Goal: Task Accomplishment & Management: Manage account settings

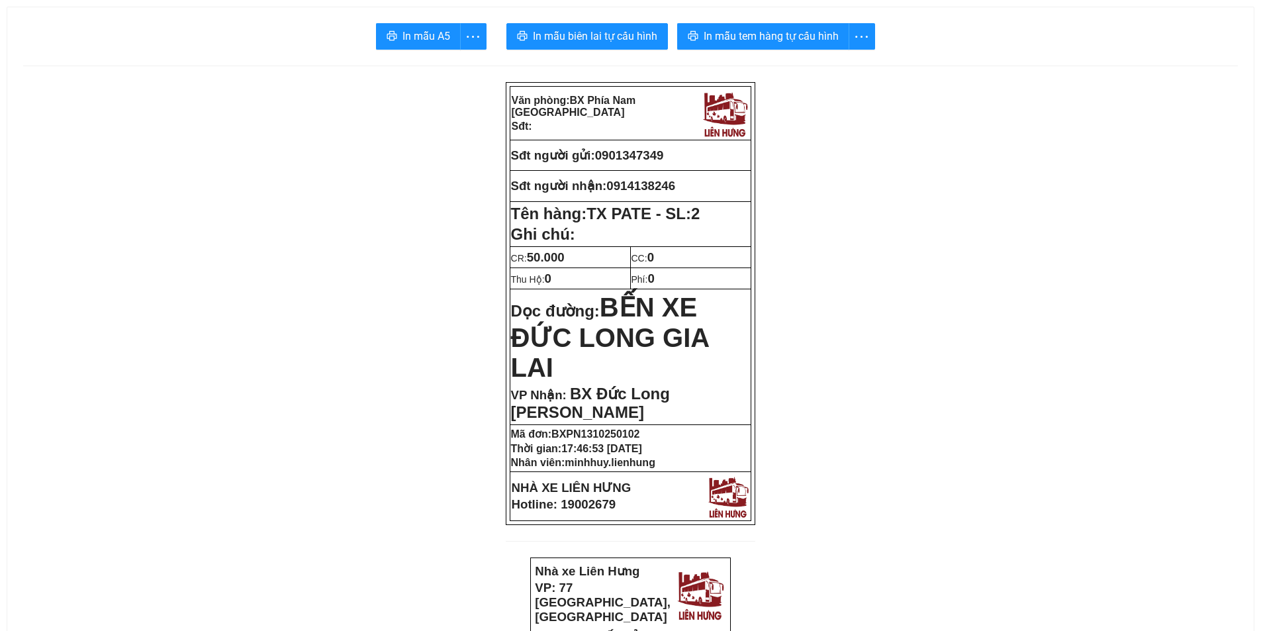
click at [640, 166] on td "Sđt người gửi: 0901347349" at bounding box center [631, 155] width 242 height 30
click at [644, 160] on span "0901347349" at bounding box center [629, 155] width 69 height 14
copy span "0901347349"
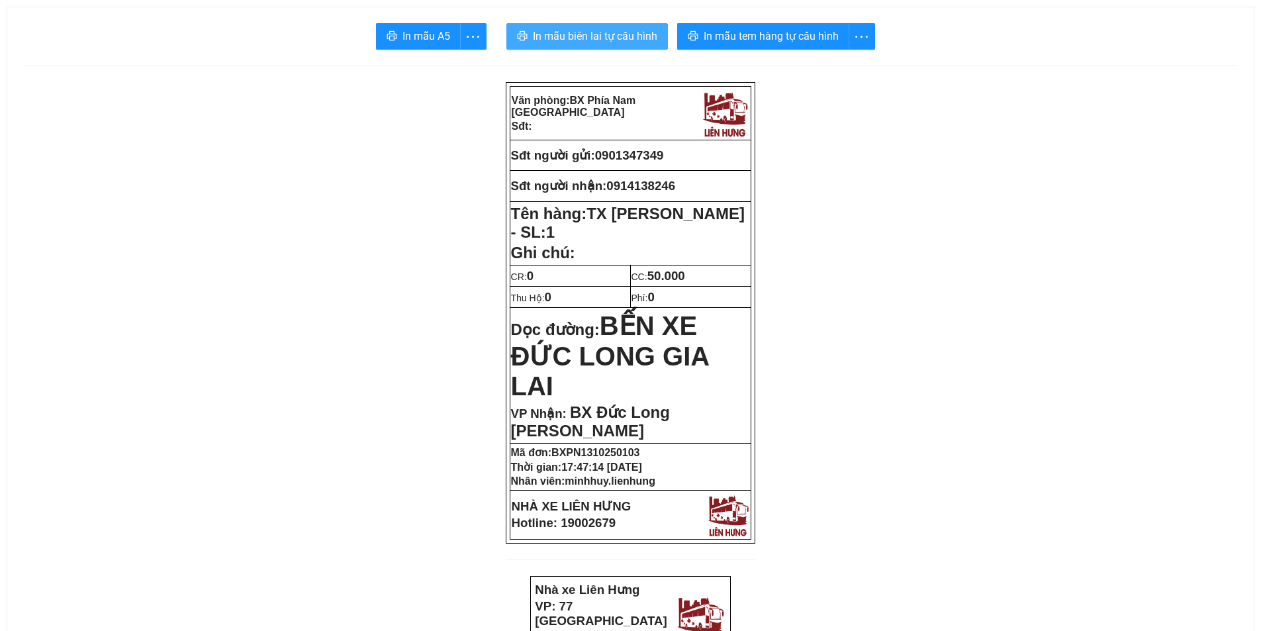
click at [630, 44] on span "In mẫu biên lai tự cấu hình" at bounding box center [595, 36] width 124 height 17
click at [586, 39] on span "In mẫu biên lai tự cấu hình" at bounding box center [595, 36] width 124 height 17
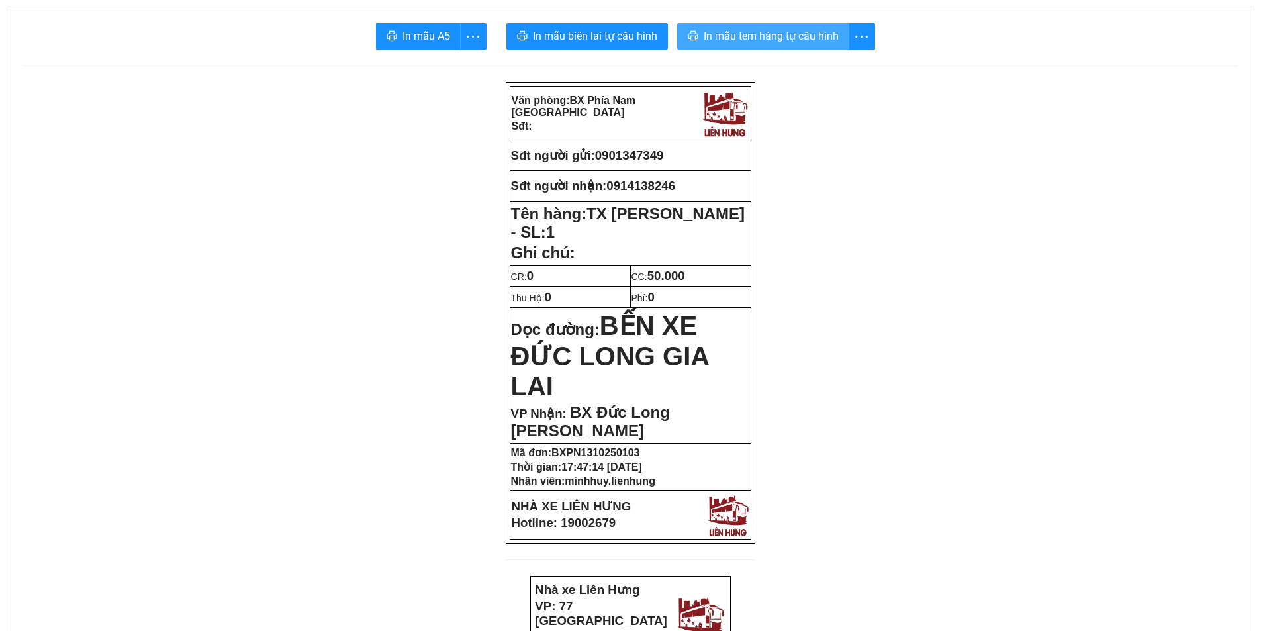
click at [728, 30] on span "In mẫu tem hàng tự cấu hình" at bounding box center [771, 36] width 135 height 17
click at [630, 154] on span "0901347349" at bounding box center [629, 155] width 69 height 14
copy span "0901347349"
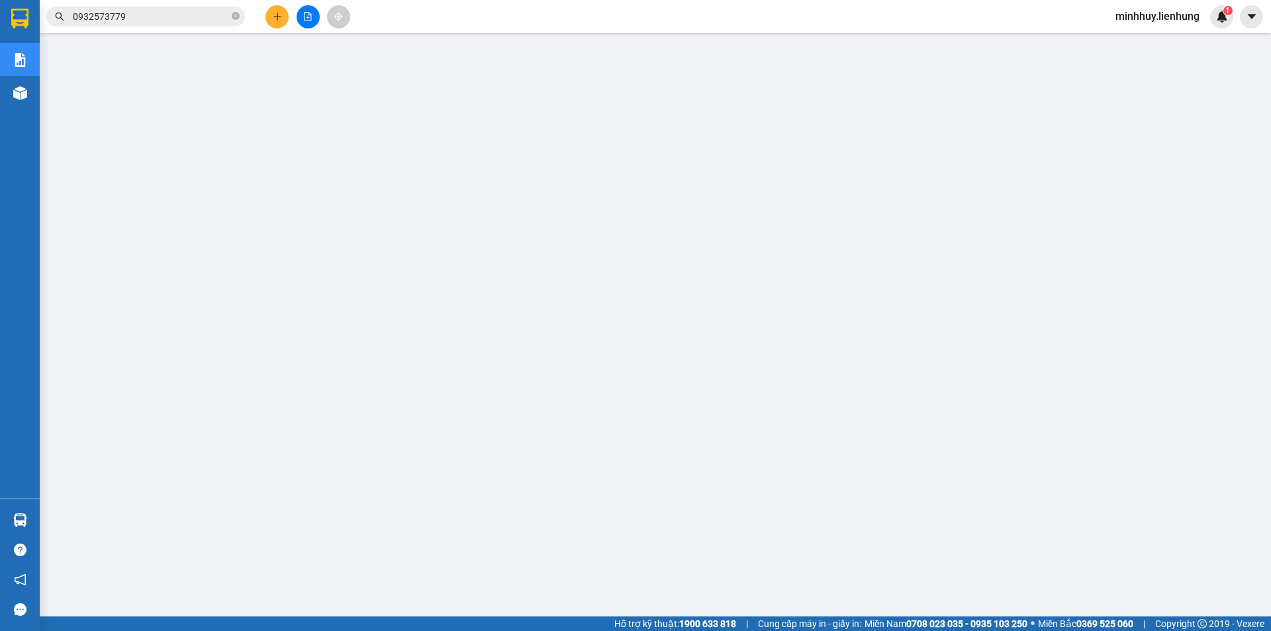
click at [172, 15] on input "0932573779" at bounding box center [151, 16] width 156 height 15
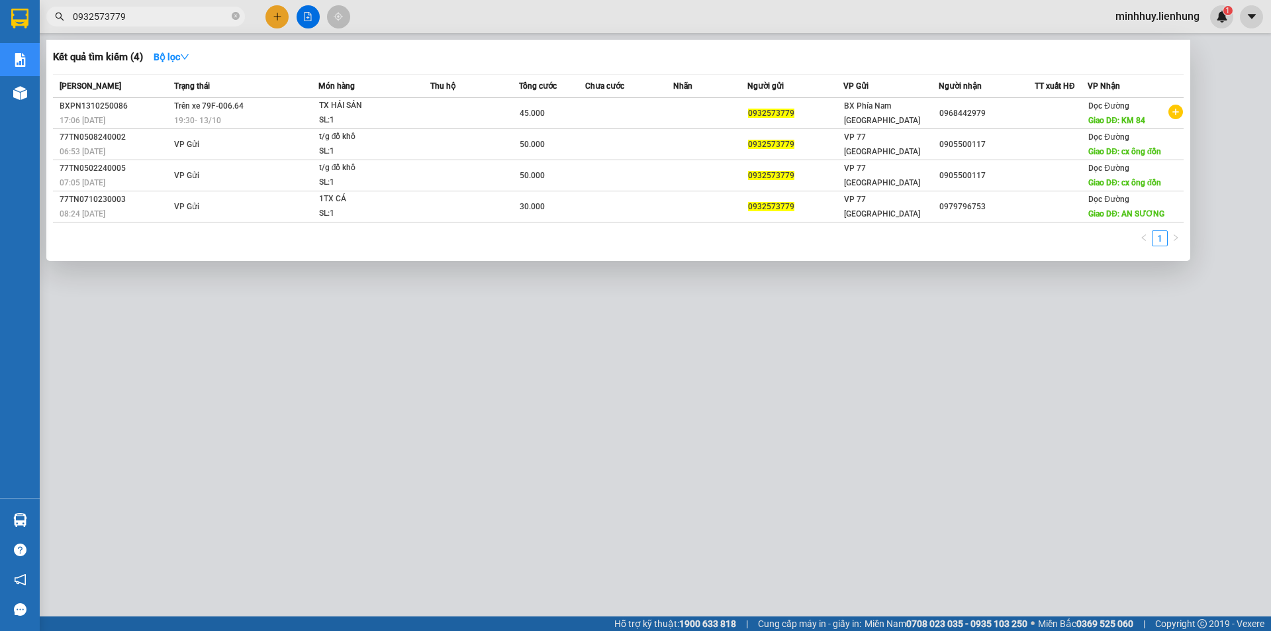
drag, startPoint x: 172, startPoint y: 15, endPoint x: 83, endPoint y: 3, distance: 89.6
click at [83, 5] on div "Kết quả tìm kiếm ( 4 ) Bộ lọc Mã ĐH Trạng thái Món hàng Thu hộ Tổng cước Chưa c…" at bounding box center [129, 16] width 258 height 23
paste input "0134734"
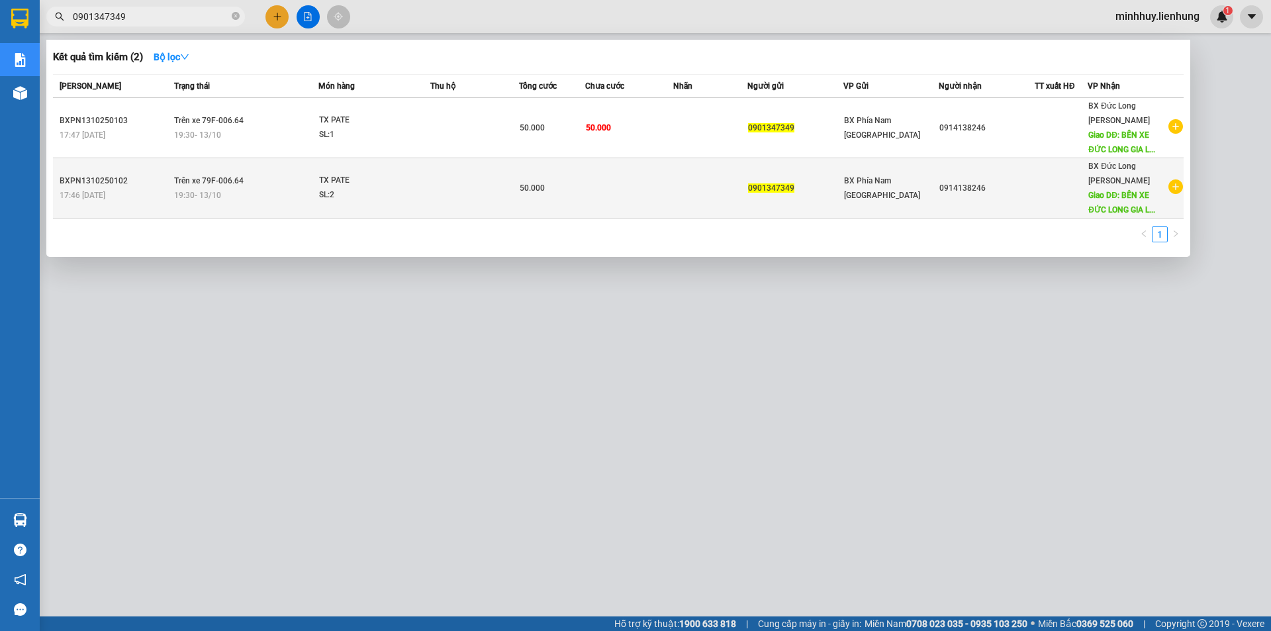
type input "0901347349"
click at [691, 173] on td at bounding box center [710, 188] width 74 height 60
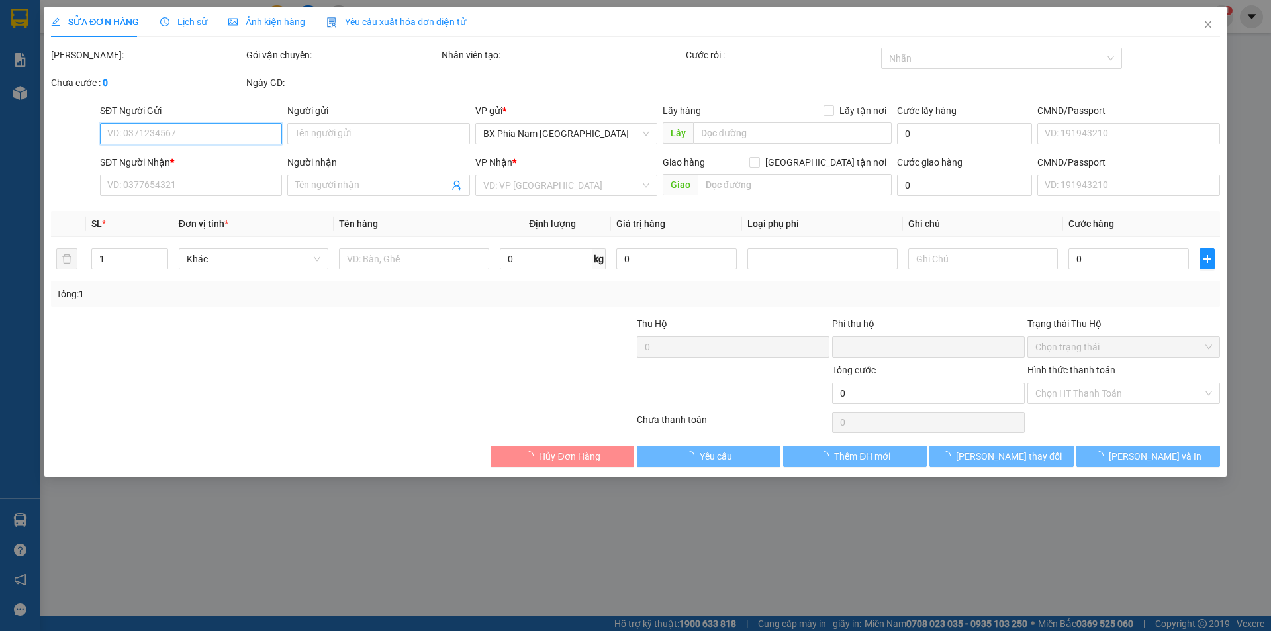
type input "0901347349"
type input "0914138246"
type input "BẾN XE ĐỨC LONG GIA LAI"
type input "0"
type input "50.000"
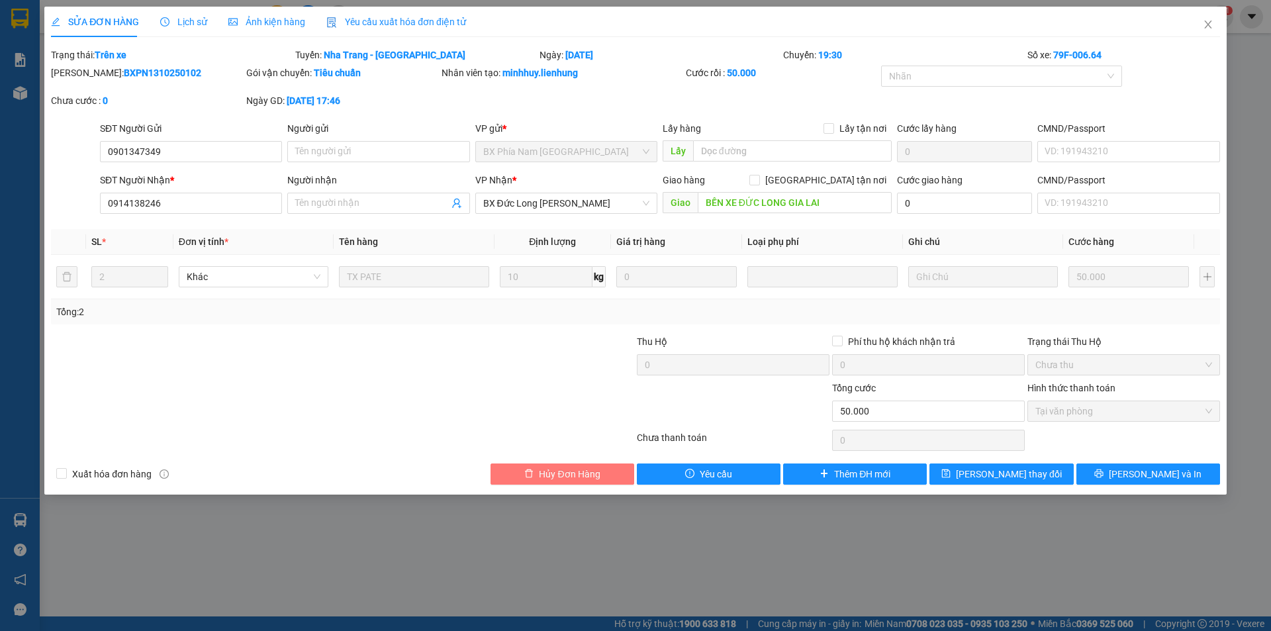
click at [583, 478] on span "Hủy Đơn Hàng" at bounding box center [569, 474] width 61 height 15
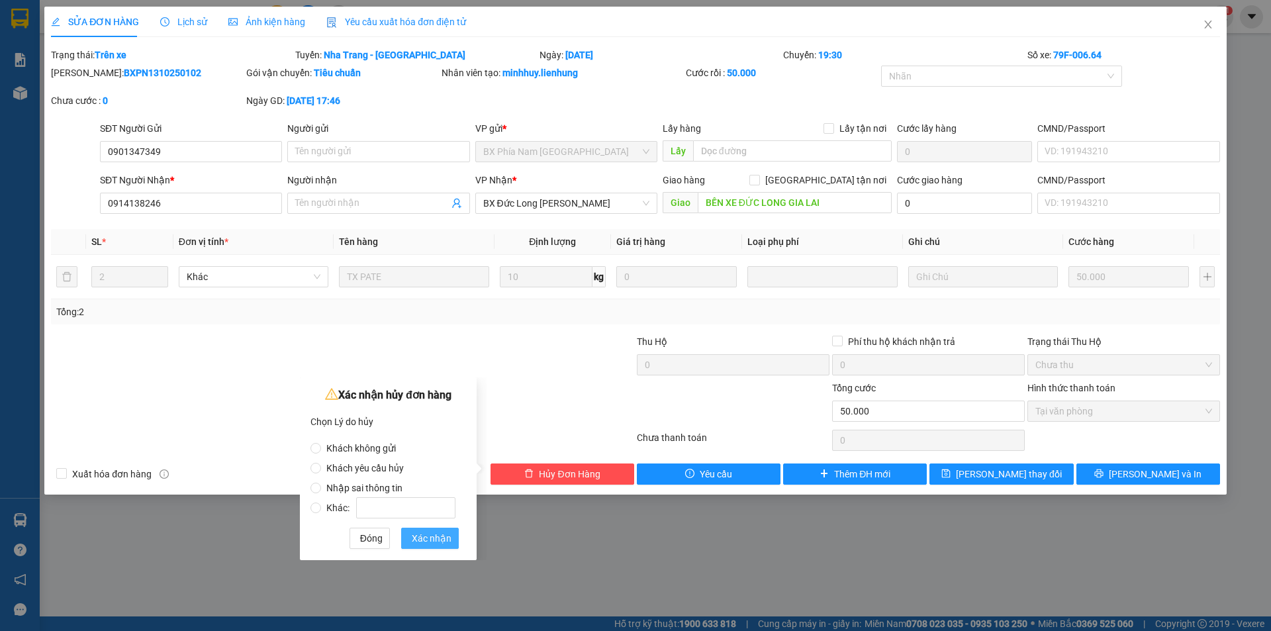
click at [435, 540] on span "Xác nhận" at bounding box center [432, 538] width 40 height 15
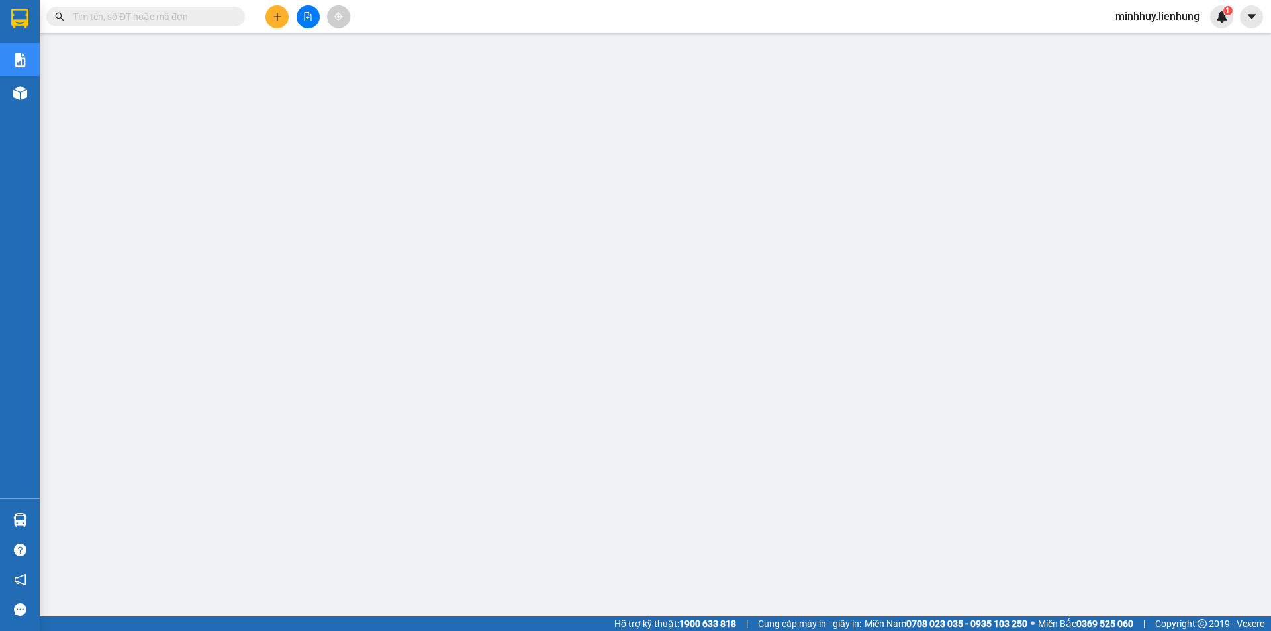
click at [163, 18] on input "text" at bounding box center [151, 16] width 156 height 15
paste input "0901347349"
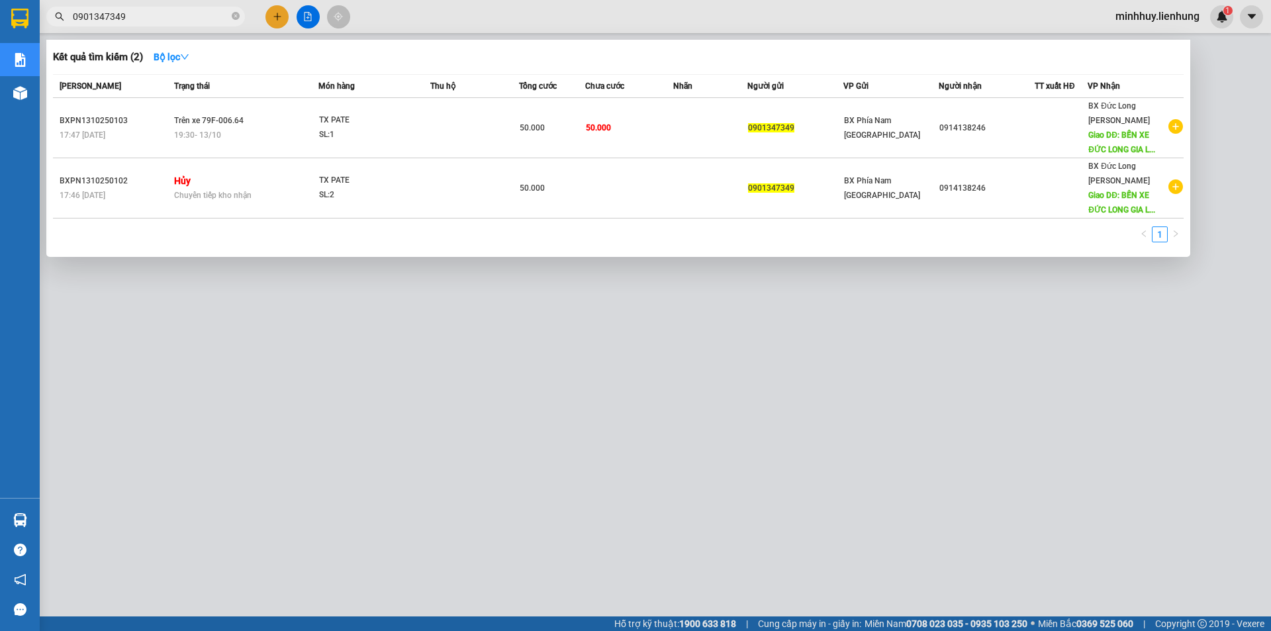
type input "0901347349"
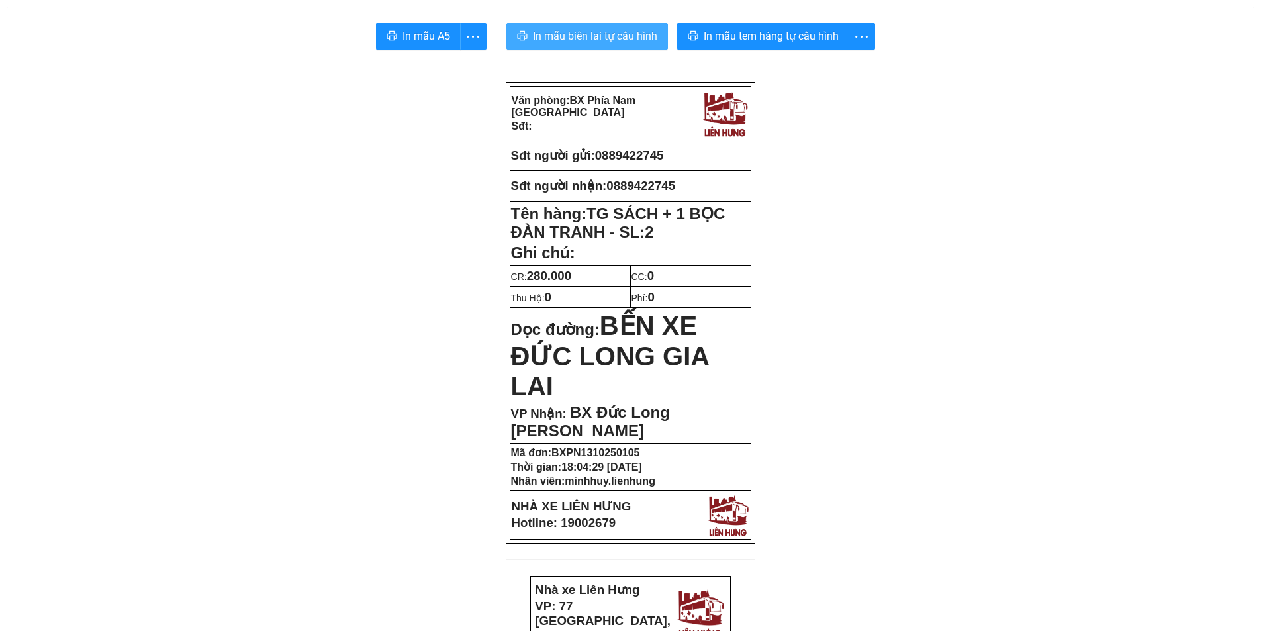
click at [616, 38] on span "In mẫu biên lai tự cấu hình" at bounding box center [595, 36] width 124 height 17
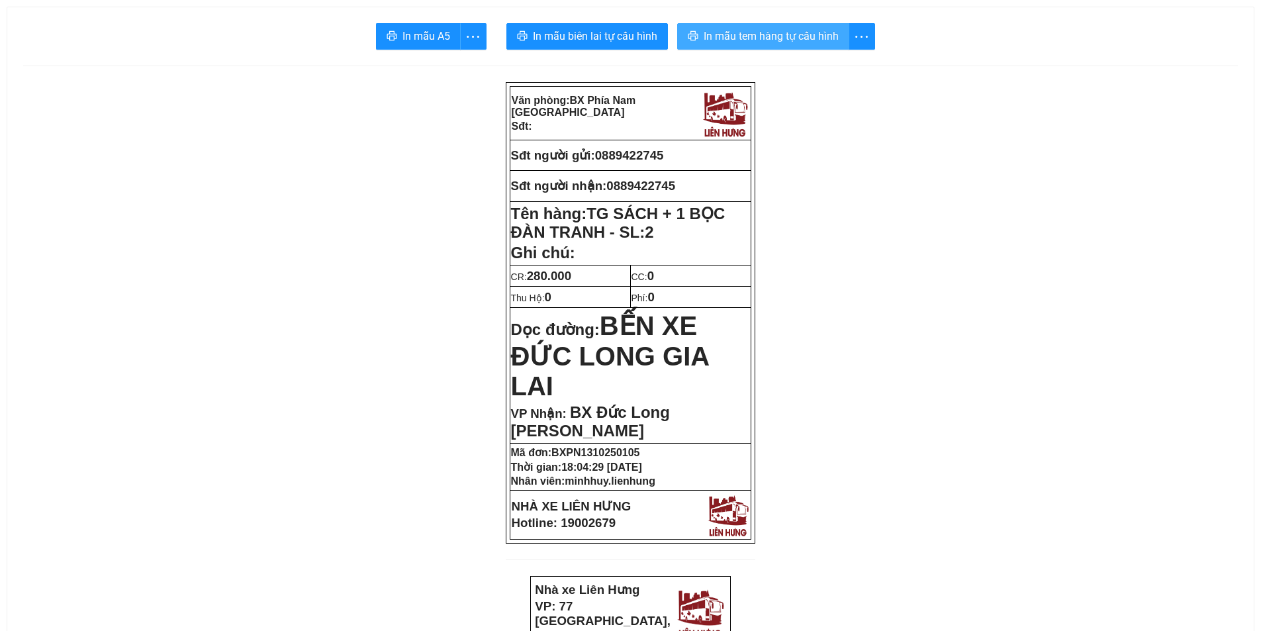
click at [719, 42] on span "In mẫu tem hàng tự cấu hình" at bounding box center [771, 36] width 135 height 17
click at [756, 43] on span "In mẫu tem hàng tự cấu hình" at bounding box center [771, 36] width 135 height 17
